Goal: Transaction & Acquisition: Purchase product/service

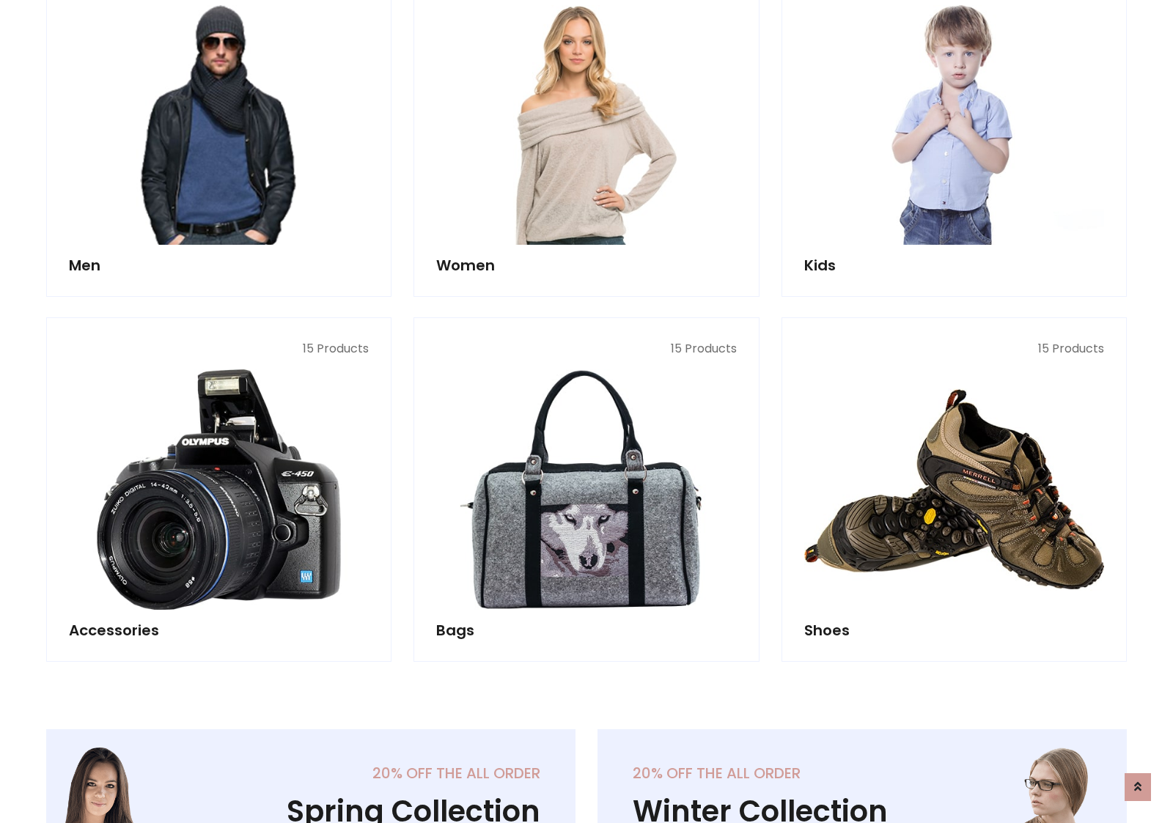
scroll to position [1064, 0]
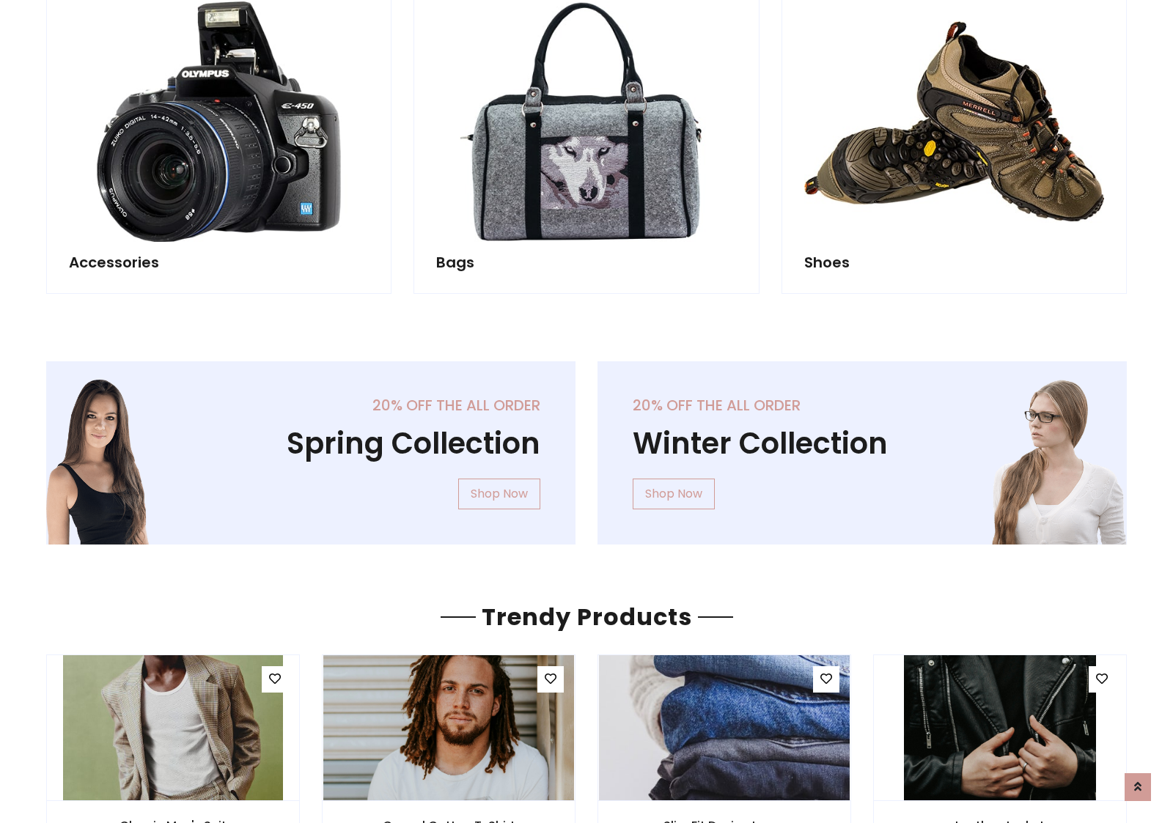
click at [587, 447] on div "20% off the all order Winter Collection Shop Now" at bounding box center [862, 465] width 551 height 207
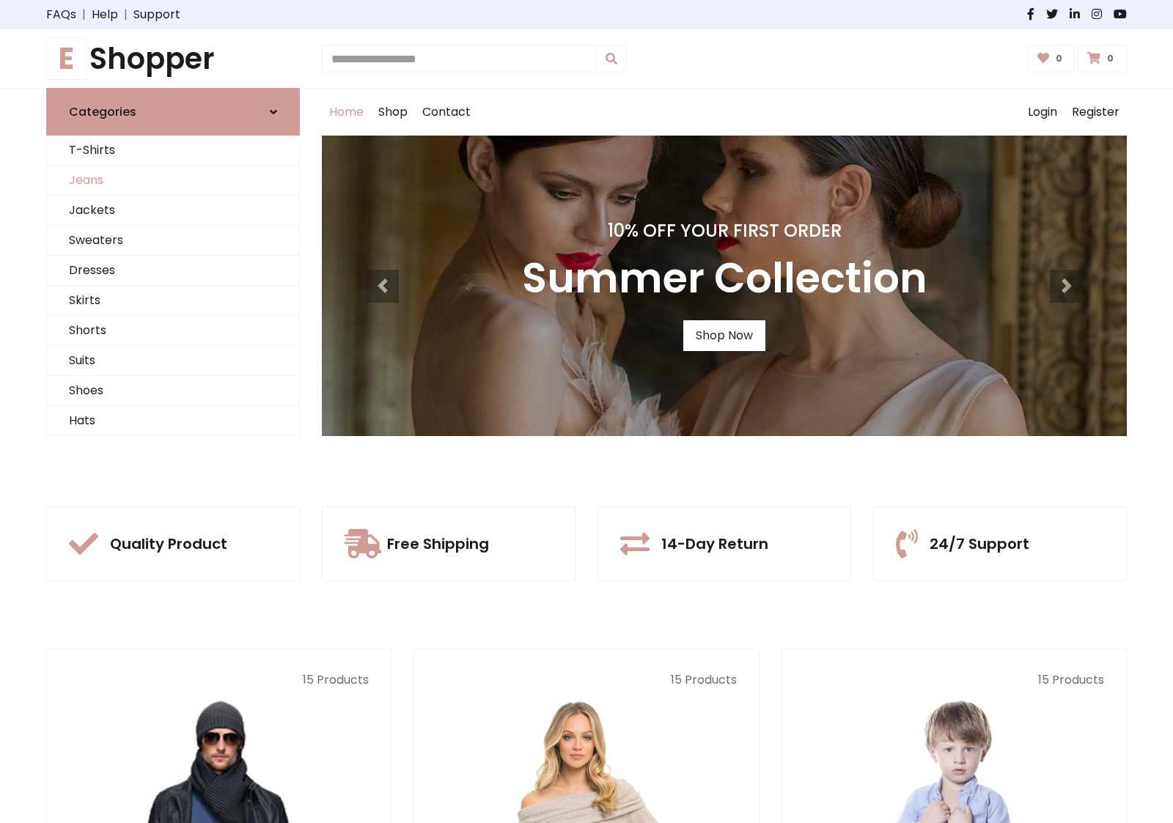
click at [173, 180] on link "Jeans" at bounding box center [173, 181] width 252 height 30
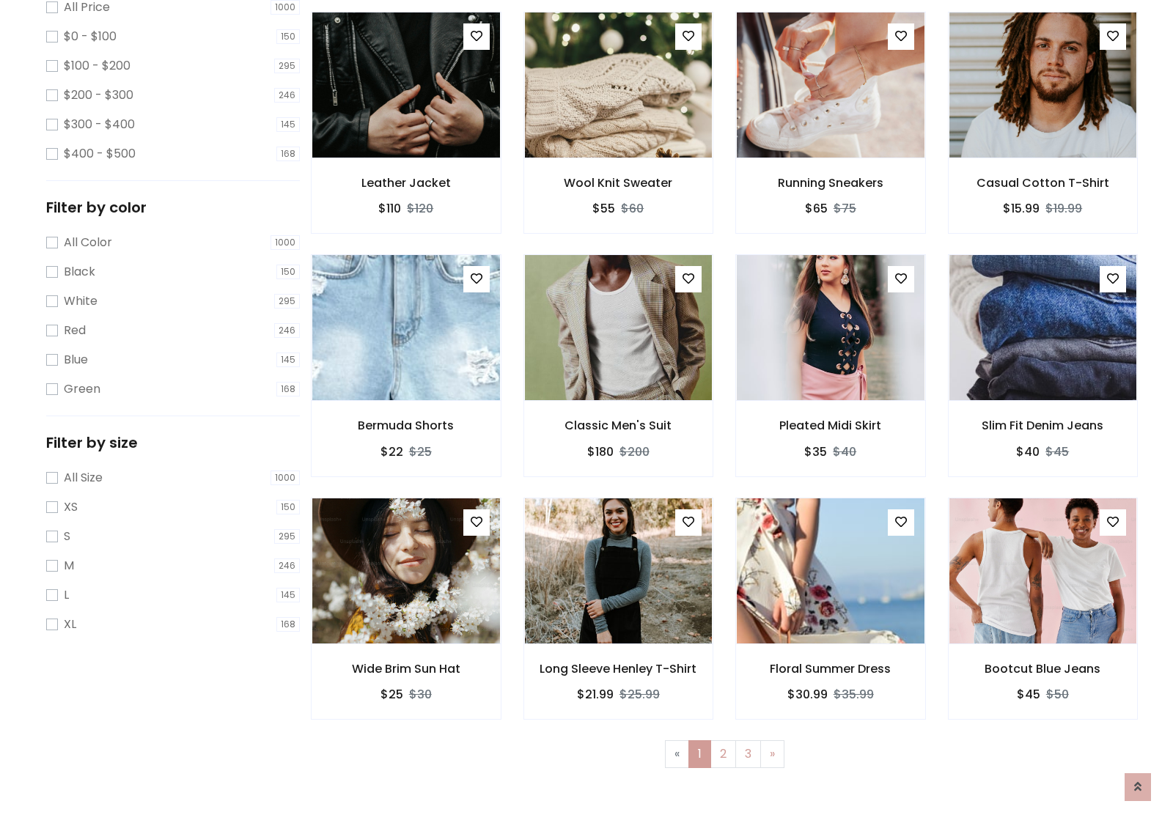
scroll to position [463, 0]
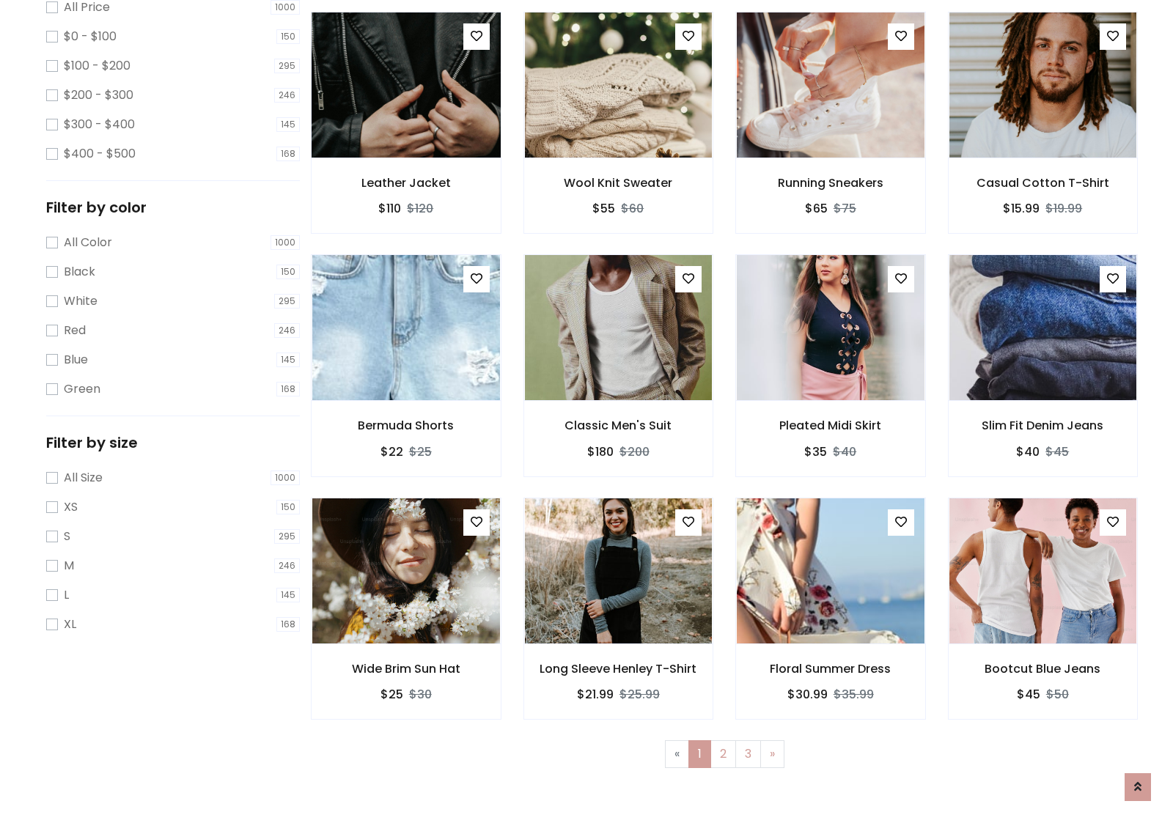
click at [405, 147] on img at bounding box center [405, 85] width 225 height 352
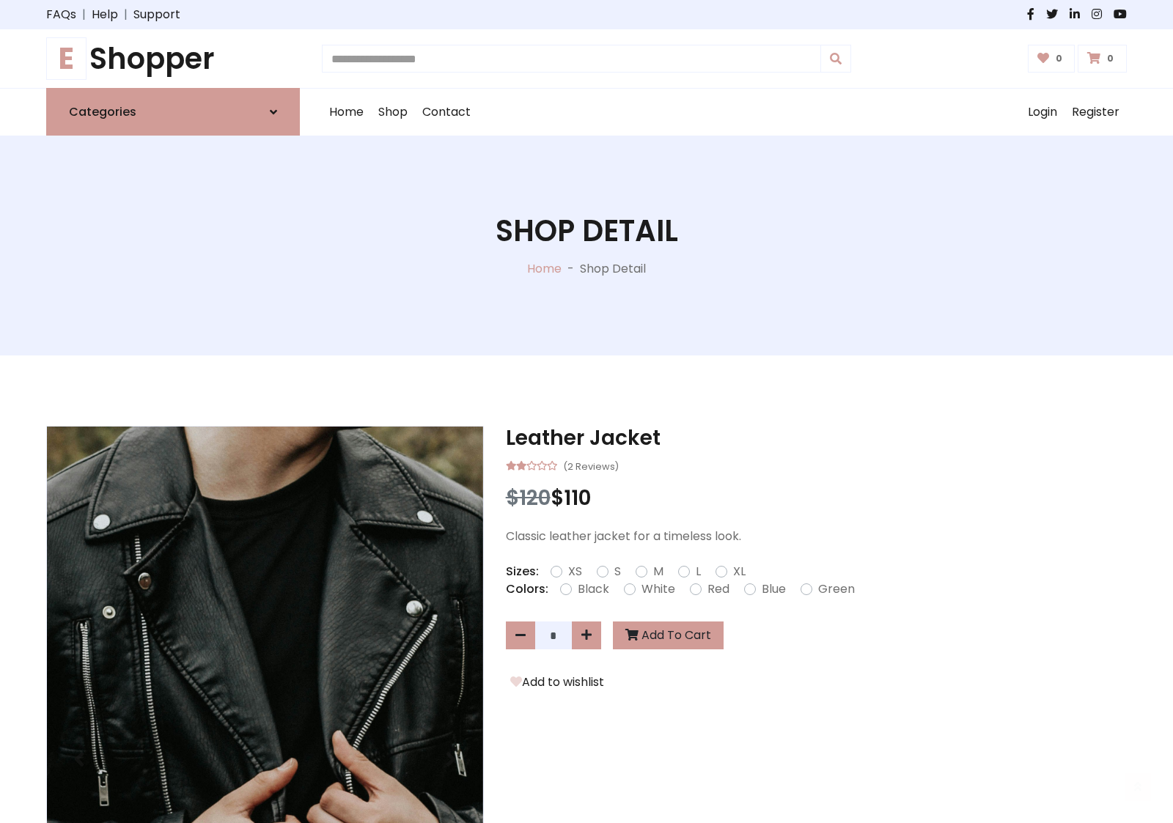
scroll to position [158, 0]
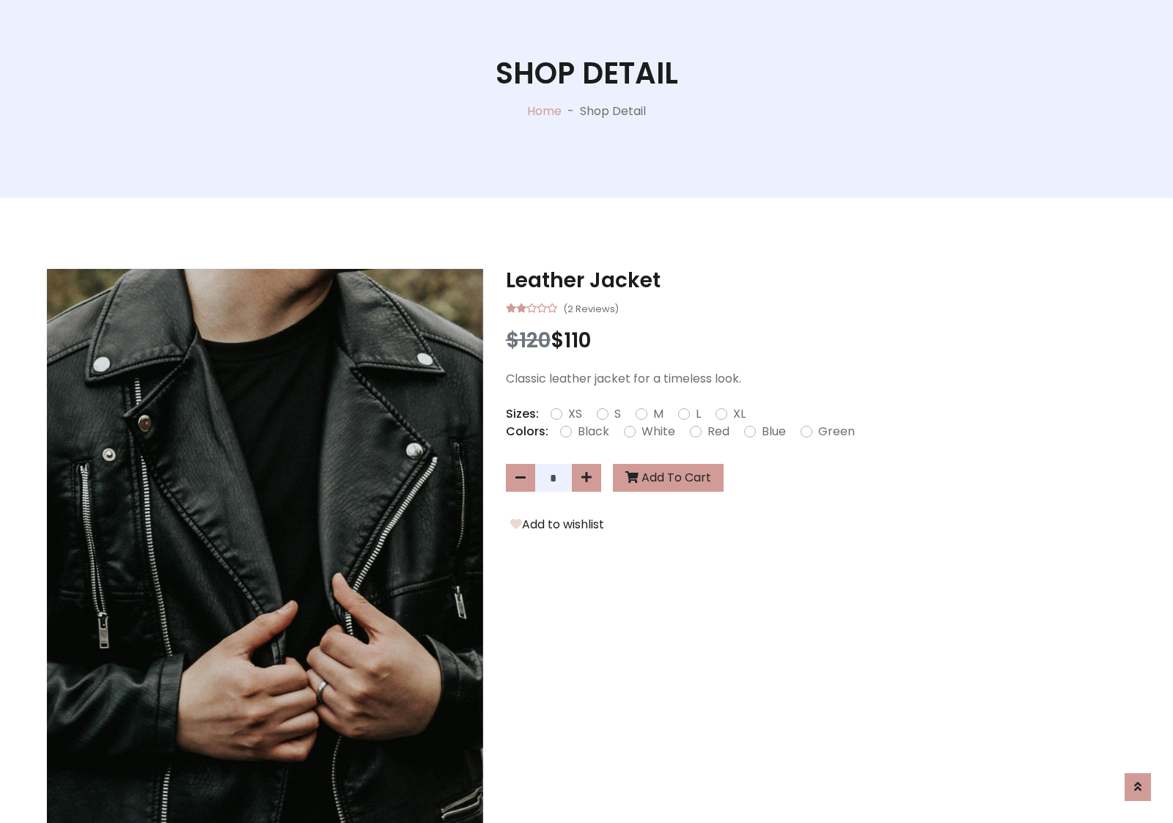
click at [716, 431] on label "Red" at bounding box center [719, 432] width 22 height 18
click at [587, 411] on form "XS S M L XL" at bounding box center [654, 414] width 207 height 18
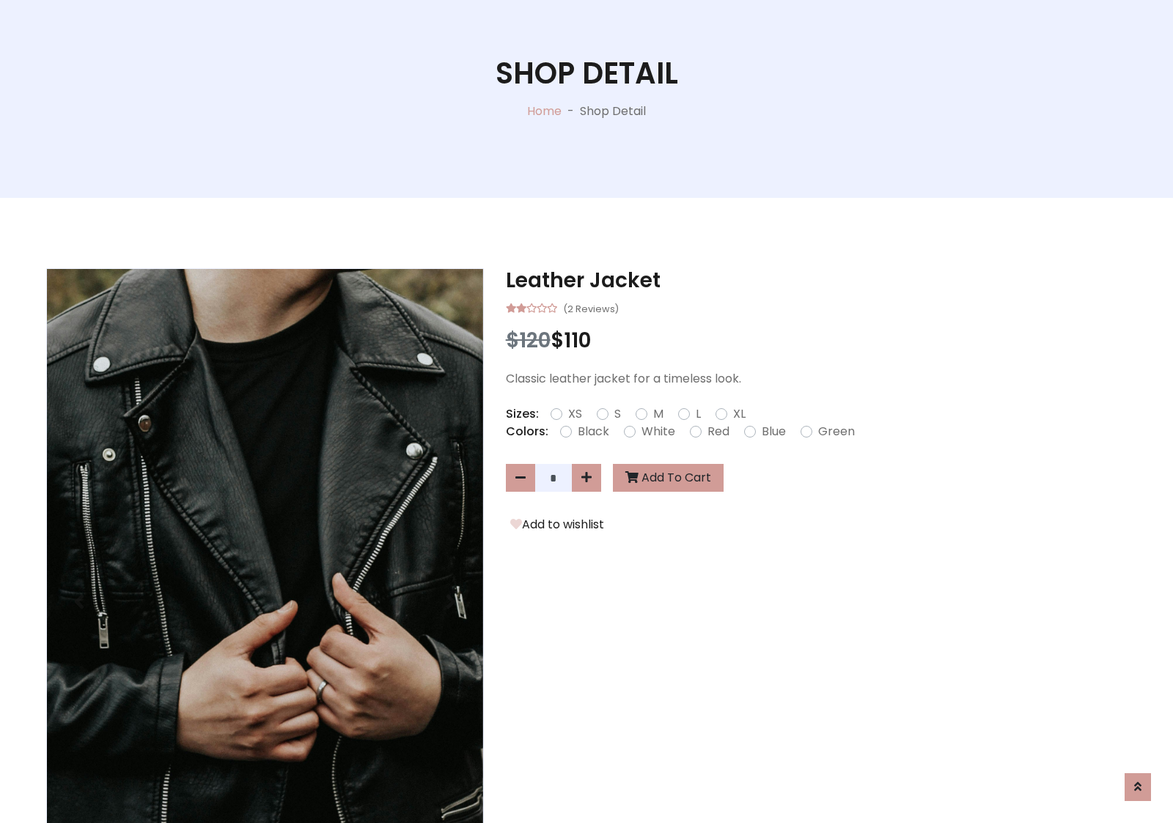
click at [587, 411] on form "XS S M L XL" at bounding box center [654, 414] width 207 height 18
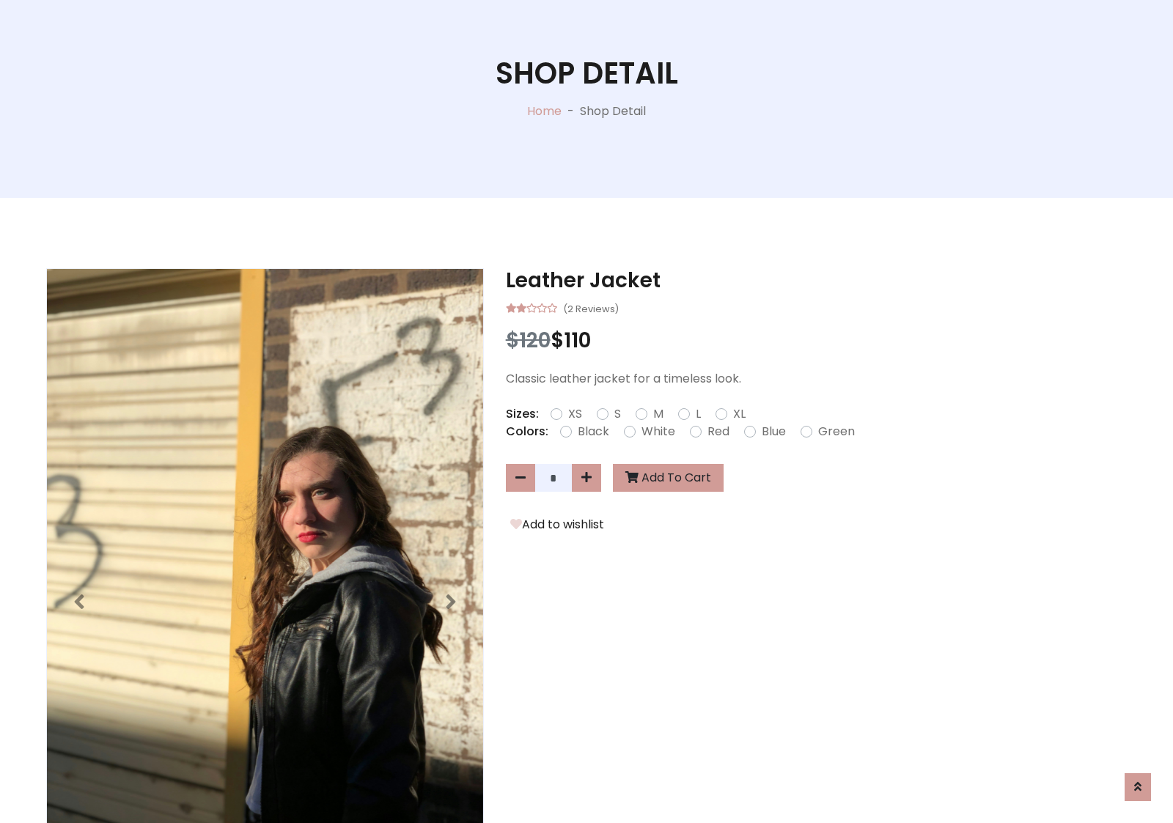
scroll to position [1186, 0]
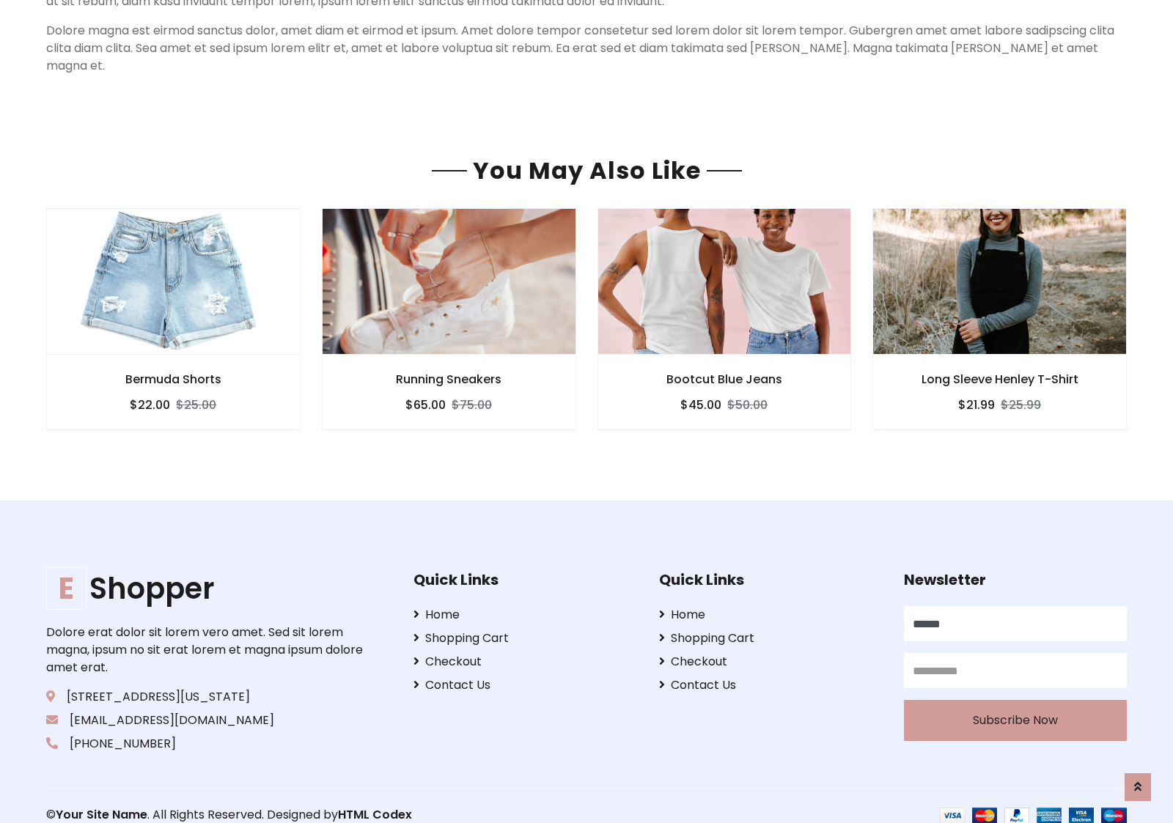
type input "******"
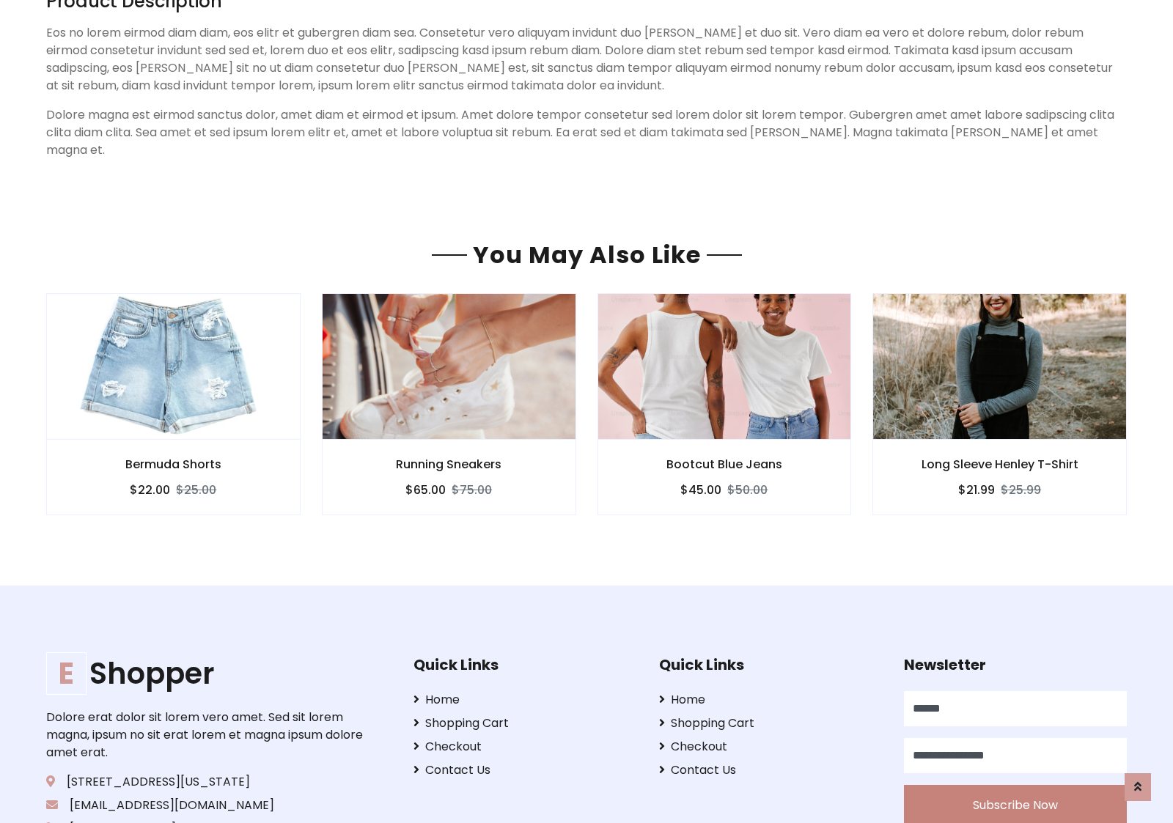
type input "**********"
click at [1015, 787] on button "Subscribe Now" at bounding box center [1015, 805] width 223 height 41
